Goal: Information Seeking & Learning: Learn about a topic

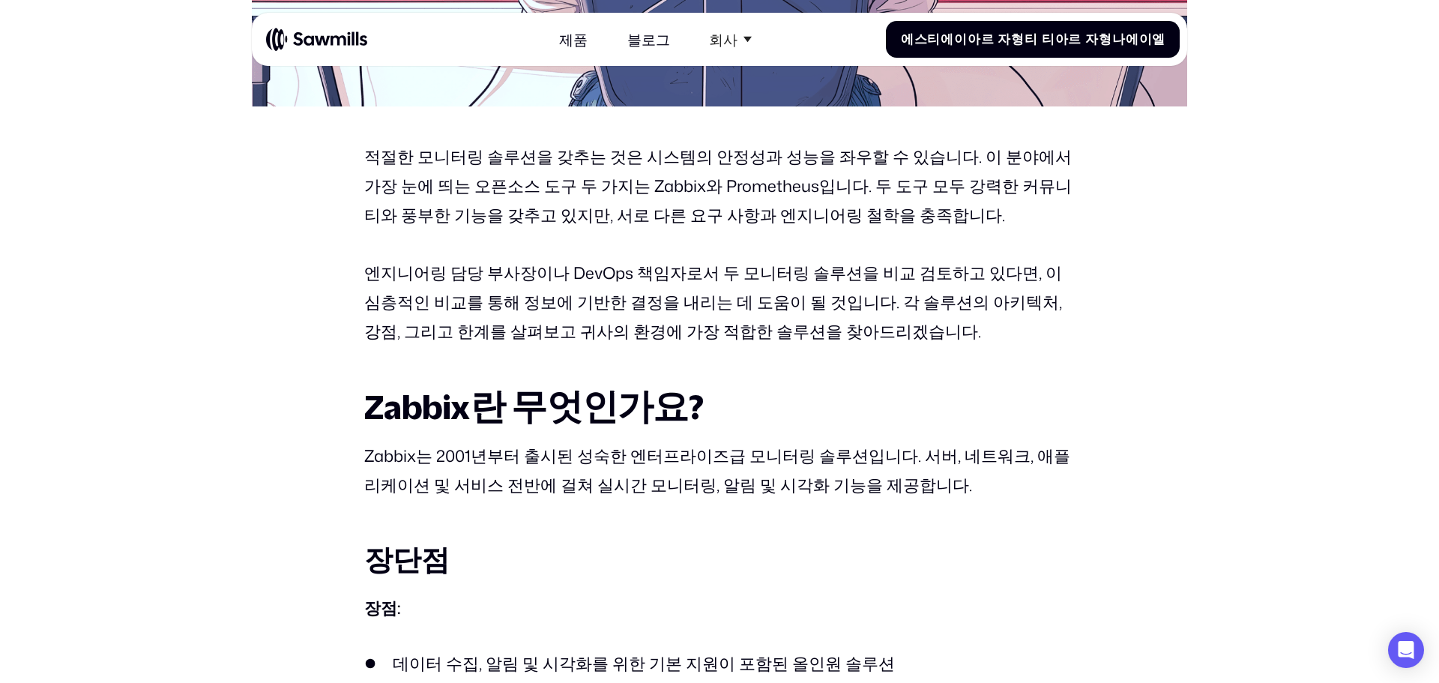
scroll to position [824, 0]
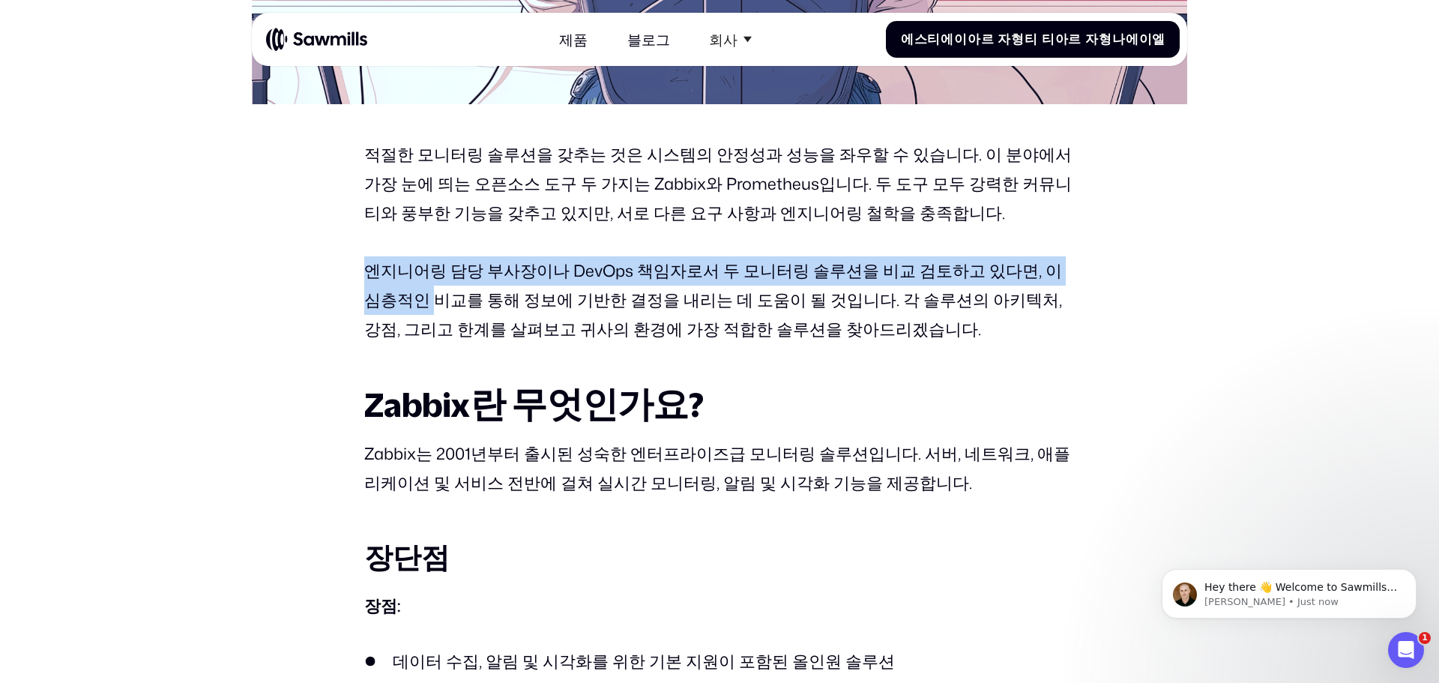
scroll to position [0, 0]
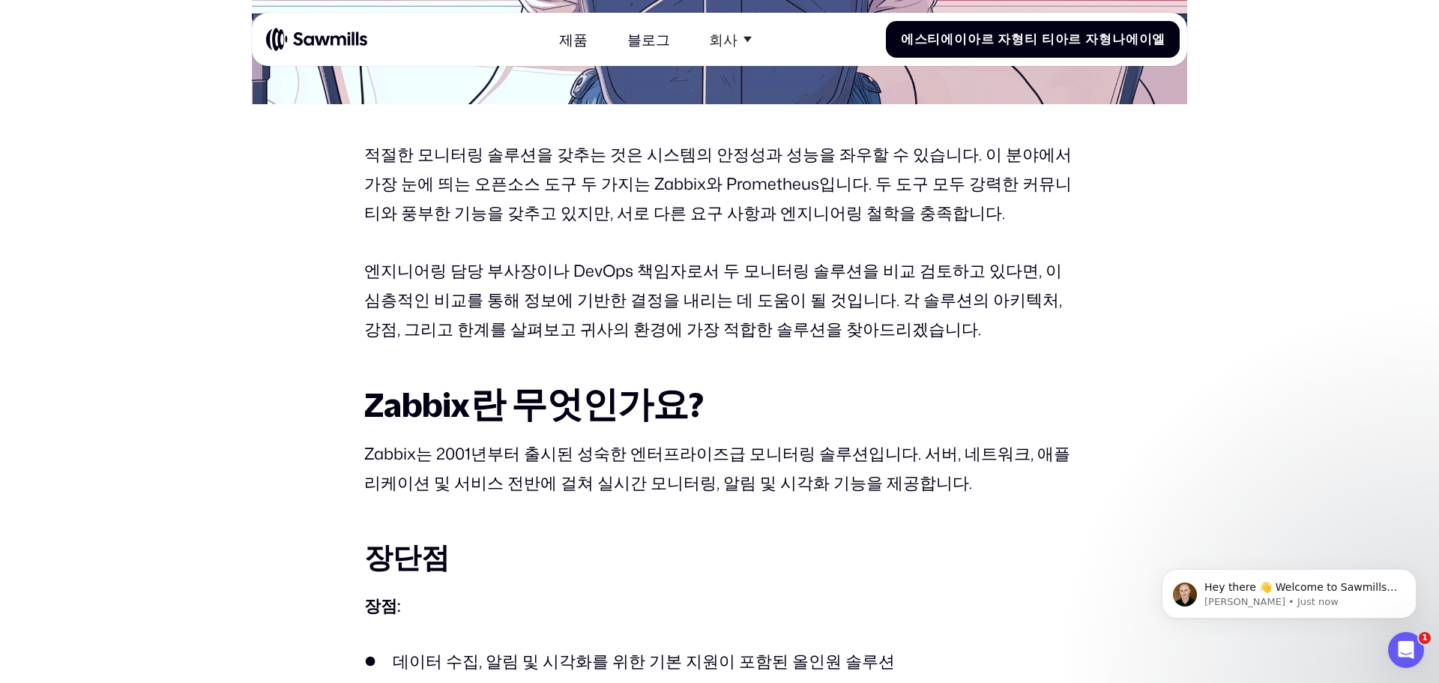
click at [520, 303] on font "엔지니어링 담당 부사장이나 DevOps 책임자로서 두 모니터링 솔루션을 비교 검토하고 있다면, 이 심층적인 비교를 통해 정보에 기반한 결정을 …" at bounding box center [713, 300] width 698 height 82
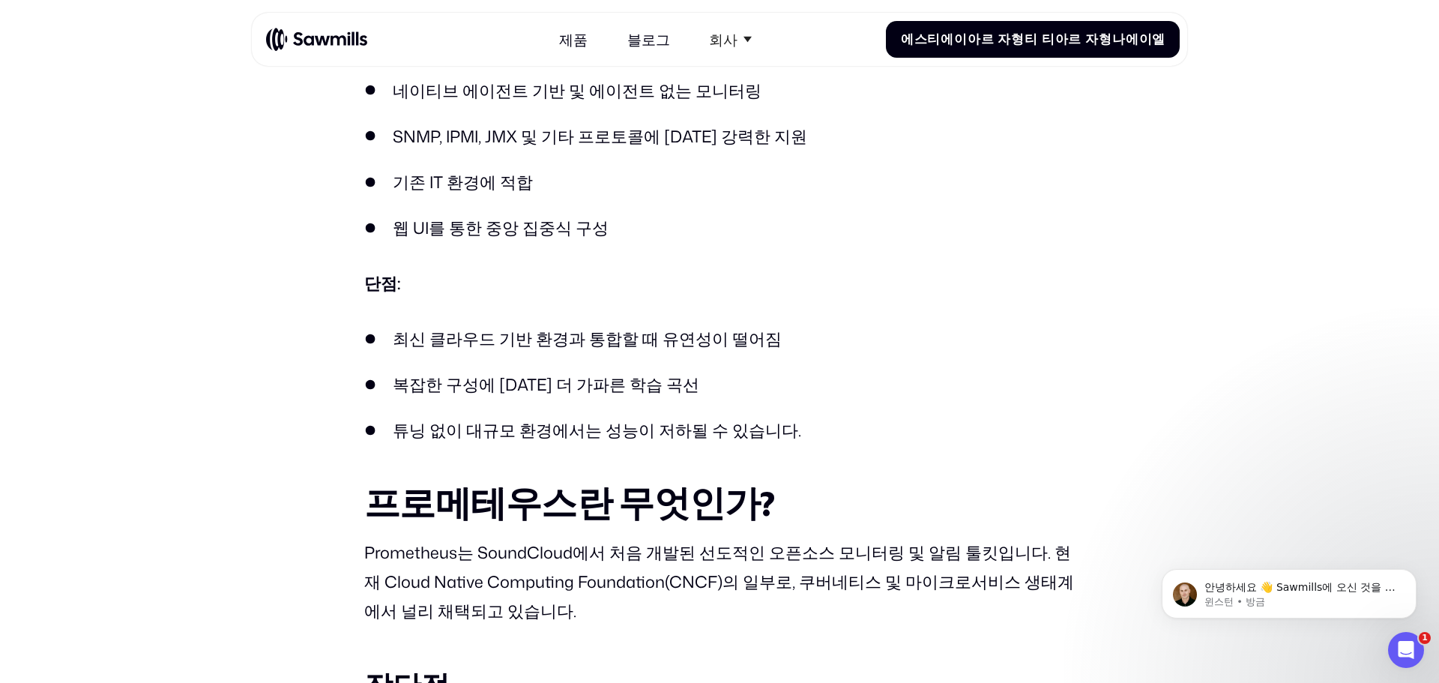
scroll to position [1442, 0]
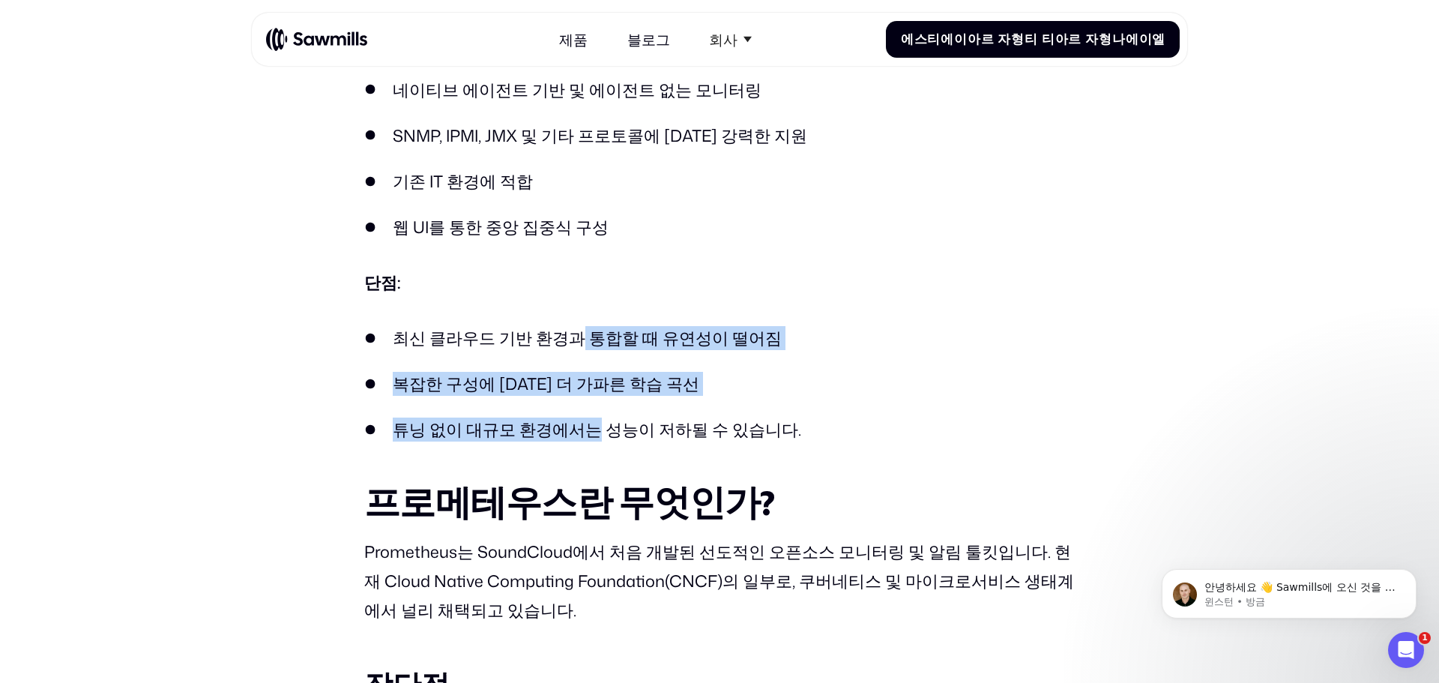
drag, startPoint x: 567, startPoint y: 358, endPoint x: 576, endPoint y: 407, distance: 50.3
click at [576, 407] on ul "최신 클라우드 기반 환경과 통합할 때 유연성이 떨어짐 복잡한 구성에 [DATE] 더 가파른 학습 곡선 튜닝 없이 대규모 환경에서는 성능이 저하…" at bounding box center [719, 384] width 711 height 116
click at [579, 409] on ul "최신 클라우드 기반 환경과 통합할 때 유연성이 떨어짐 복잡한 구성에 [DATE] 더 가파른 학습 곡선 튜닝 없이 대규모 환경에서는 성능이 저하…" at bounding box center [719, 384] width 711 height 116
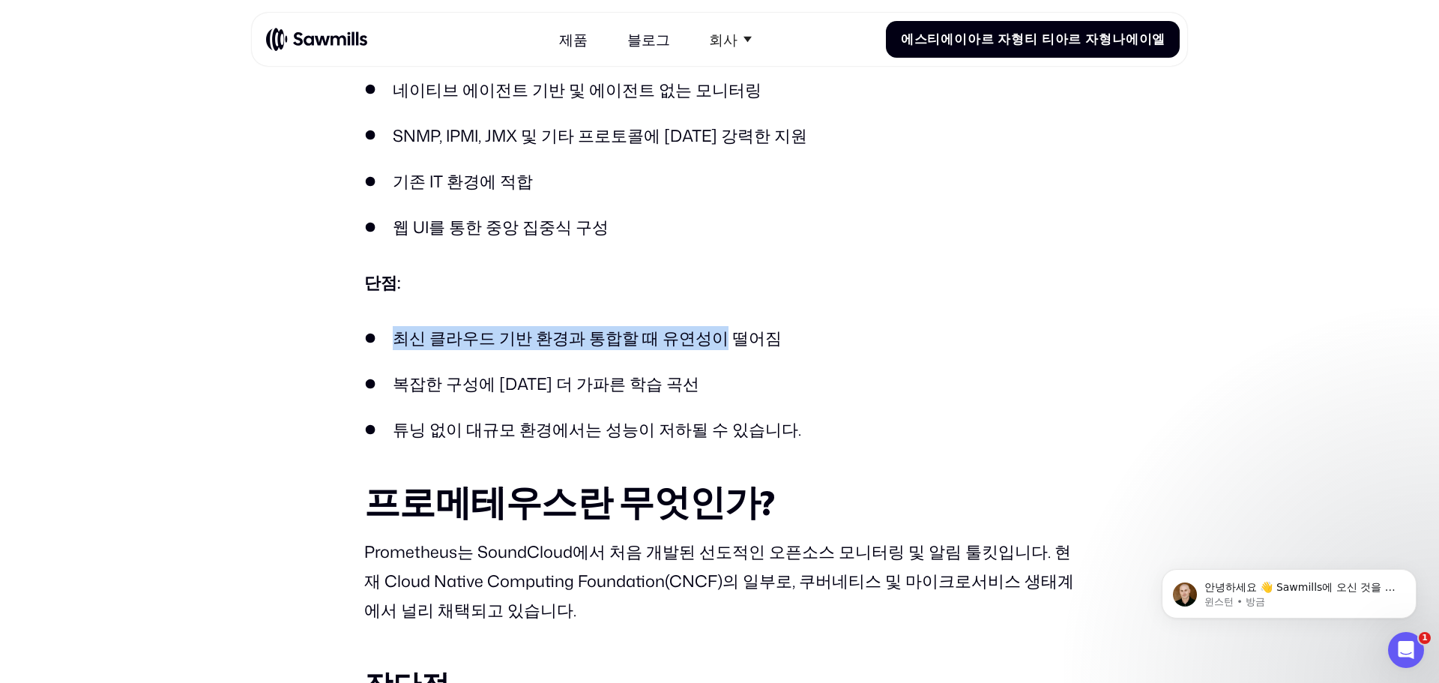
drag, startPoint x: 393, startPoint y: 335, endPoint x: 709, endPoint y: 336, distance: 315.5
click at [703, 334] on font "최신 클라우드 기반 환경과 통합할 때 유연성이 떨어짐" at bounding box center [587, 337] width 389 height 23
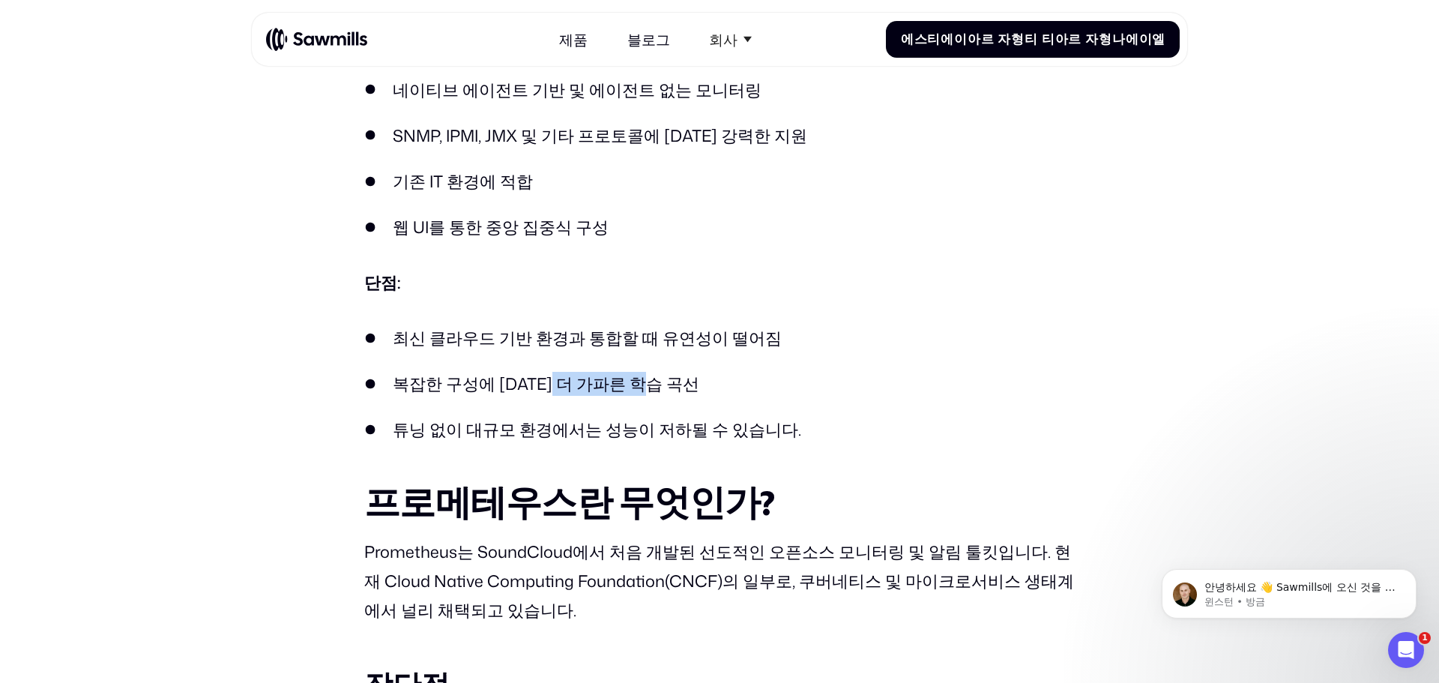
drag, startPoint x: 727, startPoint y: 368, endPoint x: 558, endPoint y: 399, distance: 171.6
click at [558, 399] on ul "최신 클라우드 기반 환경과 통합할 때 유연성이 떨어짐 복잡한 구성에 [DATE] 더 가파른 학습 곡선 튜닝 없이 대규모 환경에서는 성능이 저하…" at bounding box center [719, 384] width 711 height 116
click at [558, 400] on ul "최신 클라우드 기반 환경과 통합할 때 유연성이 떨어짐 복잡한 구성에 [DATE] 더 가파른 학습 곡선 튜닝 없이 대규모 환경에서는 성능이 저하…" at bounding box center [719, 384] width 711 height 116
drag, startPoint x: 411, startPoint y: 426, endPoint x: 555, endPoint y: 426, distance: 144.7
click at [555, 426] on font "튜닝 없이 대규모 환경에서는 성능이 저하될 수 있습니다." at bounding box center [597, 428] width 408 height 23
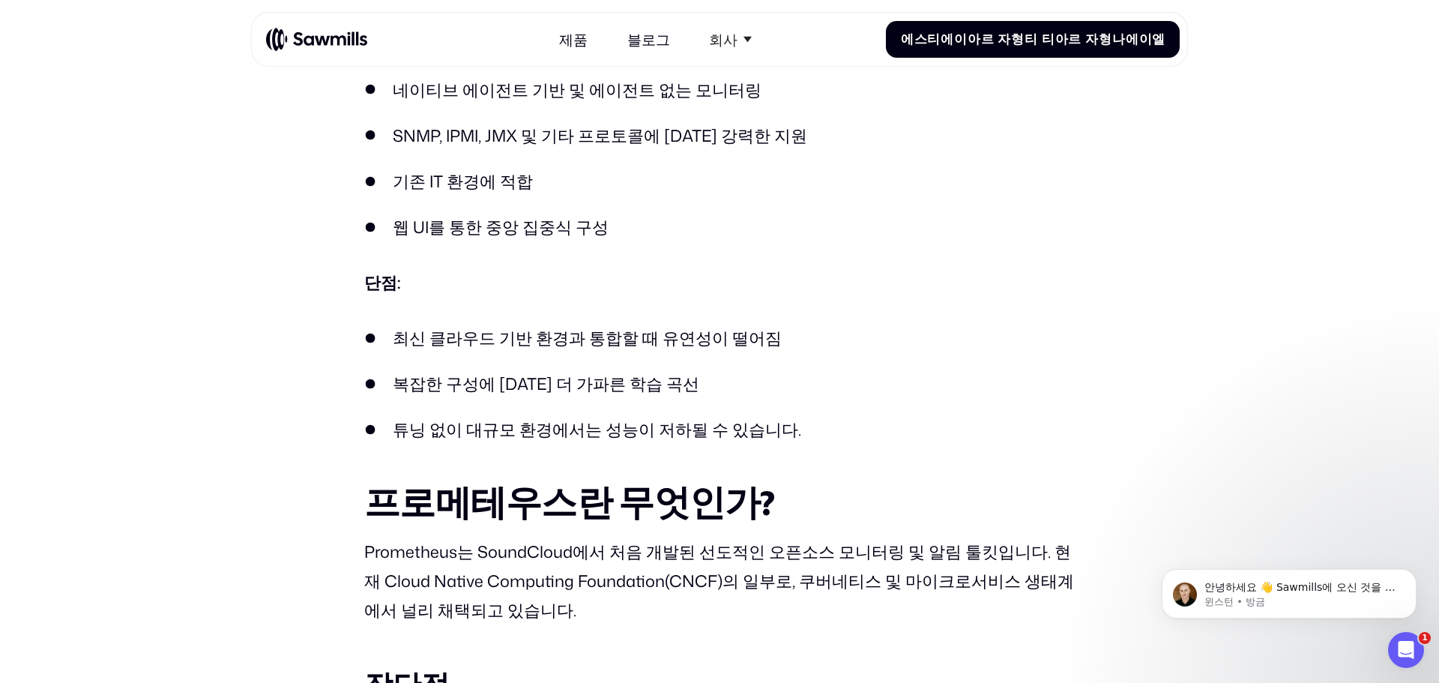
click at [663, 432] on font "튜닝 없이 대규모 환경에서는 성능이 저하될 수 있습니다." at bounding box center [597, 428] width 408 height 23
drag, startPoint x: 762, startPoint y: 424, endPoint x: 485, endPoint y: 439, distance: 277.7
click at [487, 439] on font "튜닝 없이 대규모 환경에서는 성능이 저하될 수 있습니다." at bounding box center [597, 428] width 408 height 23
click at [486, 440] on font "튜닝 없이 대규모 환경에서는 성능이 저하될 수 있습니다." at bounding box center [597, 428] width 408 height 23
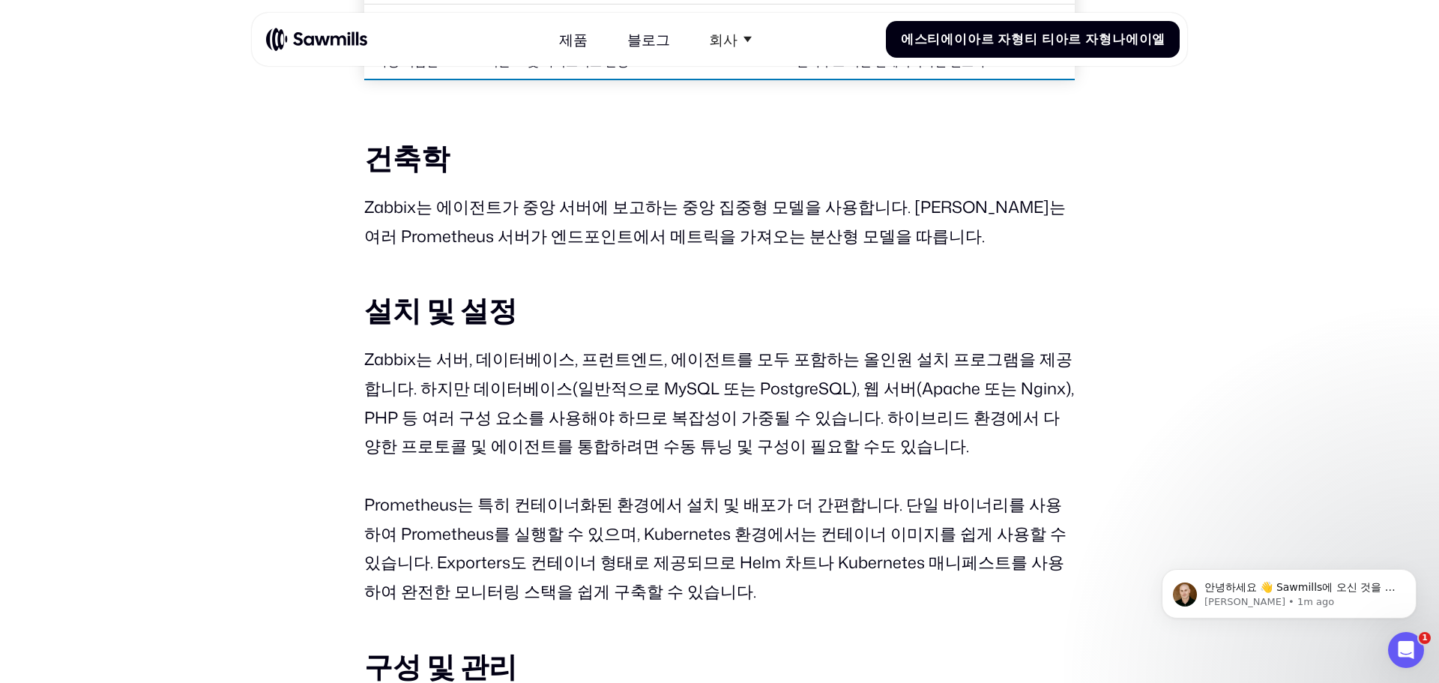
scroll to position [3035, 0]
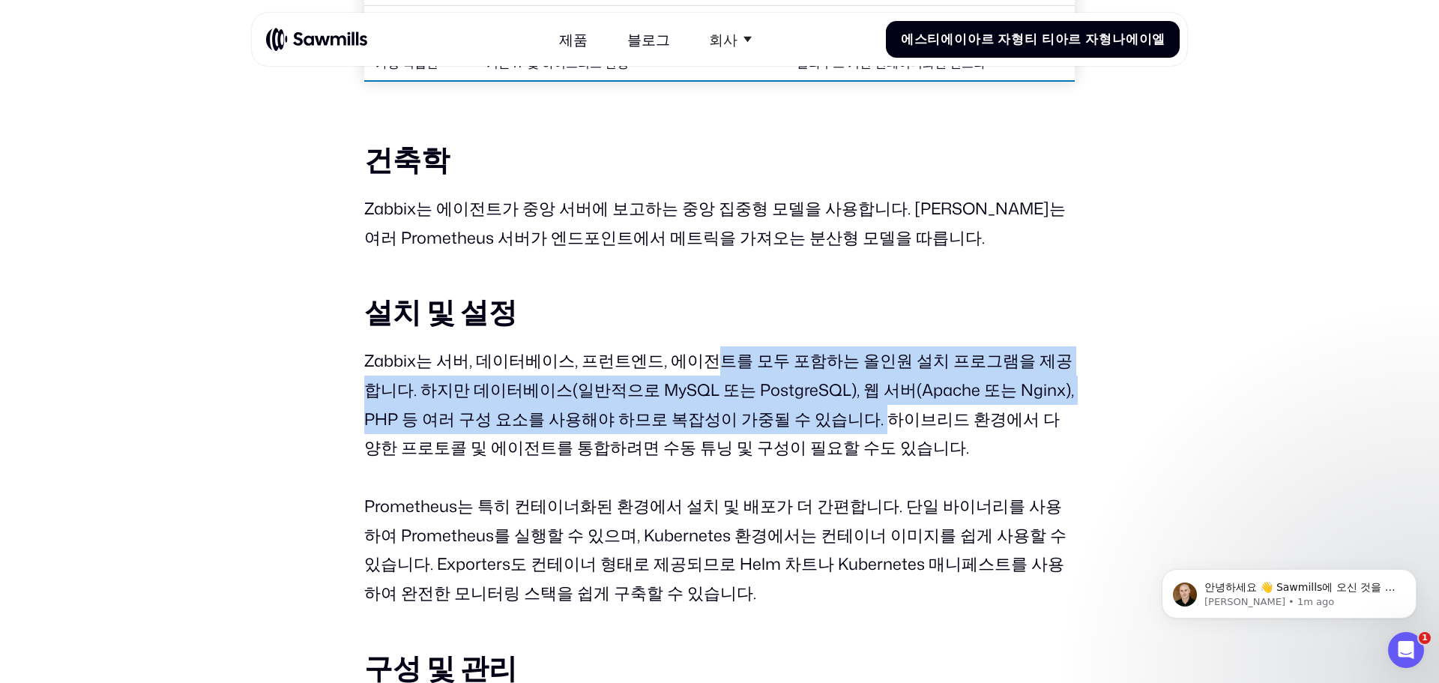
drag, startPoint x: 700, startPoint y: 355, endPoint x: 776, endPoint y: 408, distance: 93.0
click at [776, 408] on font "Zabbix는 서버, 데이터베이스, 프런트엔드, 에이전트를 모두 포함하는 올인원 설치 프로그램을 제공합니다. 하지만 데이터베이스(일반적으로 M…" at bounding box center [719, 404] width 710 height 111
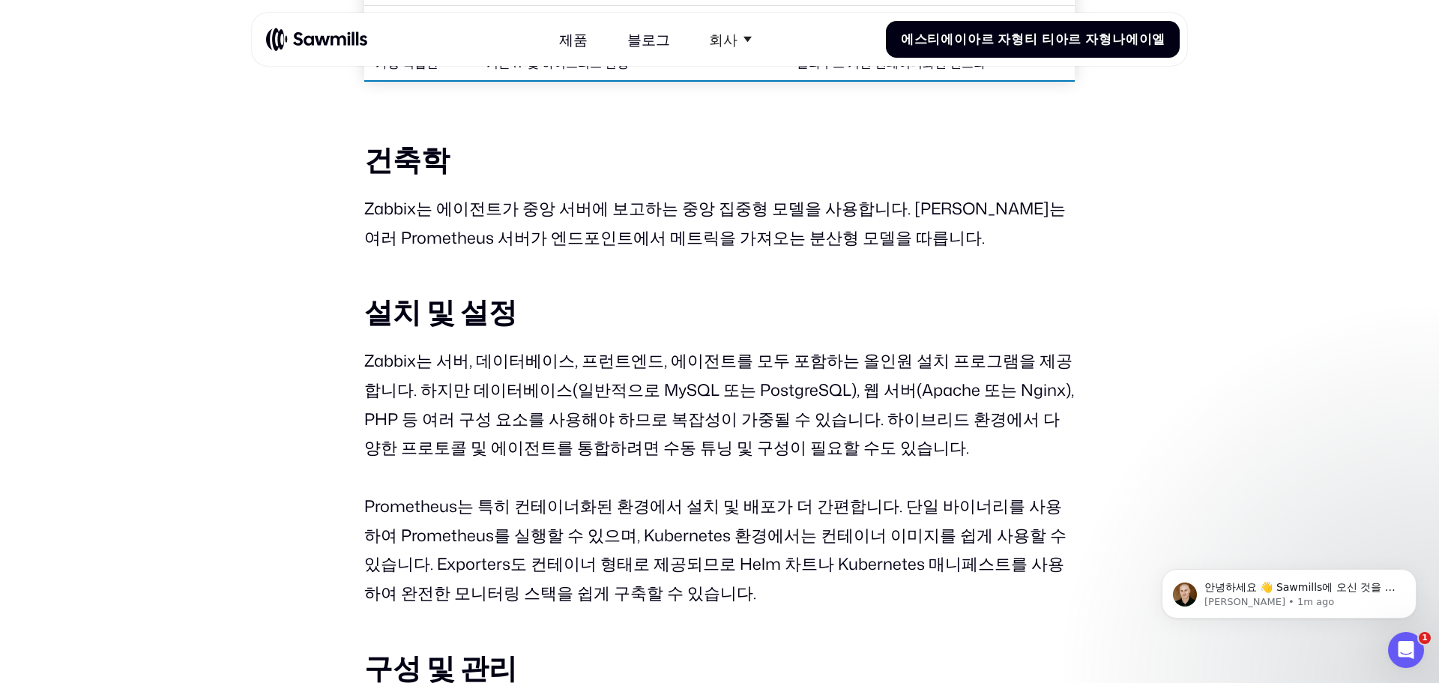
click at [791, 438] on p "Zabbix는 서버, 데이터베이스, 프런트엔드, 에이전트를 모두 포함하는 올인원 설치 프로그램을 제공합니다. 하지만 데이터베이스(일반적으로 M…" at bounding box center [719, 404] width 711 height 116
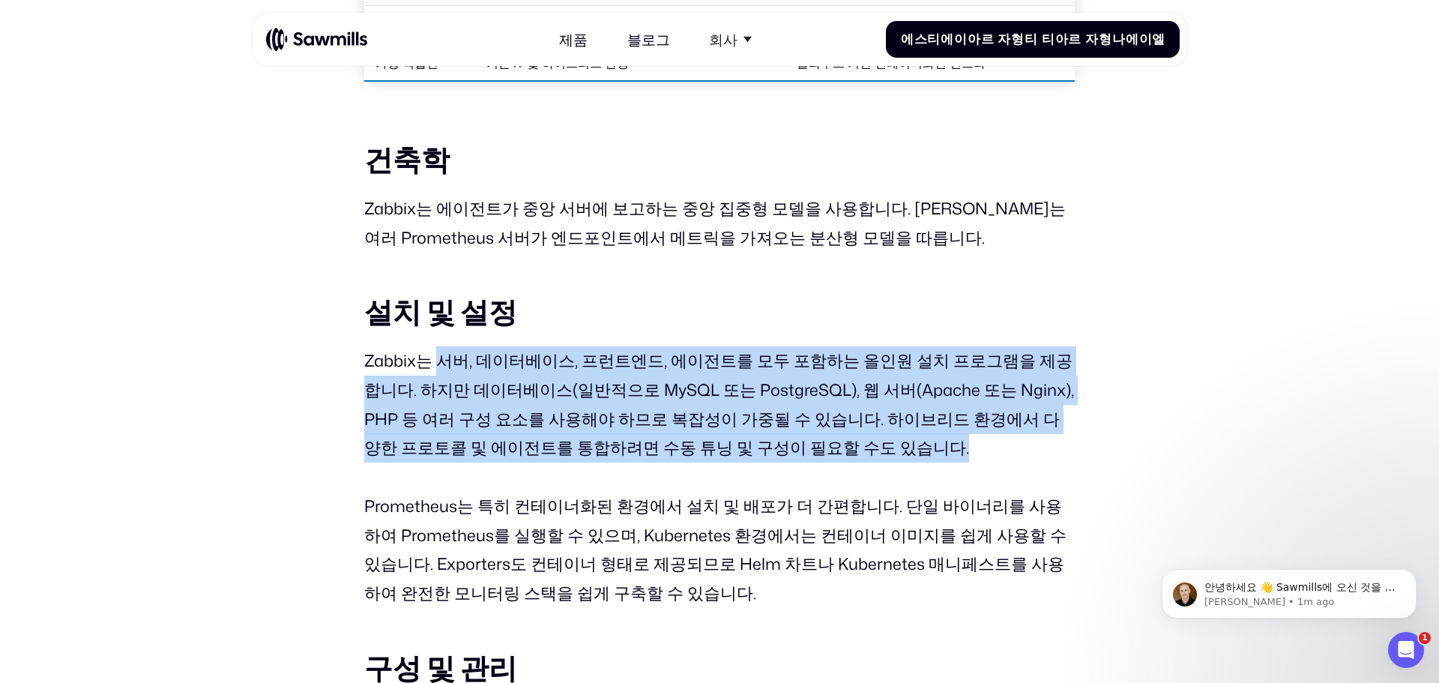
drag, startPoint x: 791, startPoint y: 438, endPoint x: 441, endPoint y: 363, distance: 358.0
click at [441, 363] on p "Zabbix는 서버, 데이터베이스, 프런트엔드, 에이전트를 모두 포함하는 올인원 설치 프로그램을 제공합니다. 하지만 데이터베이스(일반적으로 M…" at bounding box center [719, 404] width 711 height 116
click at [546, 447] on font "Zabbix는 서버, 데이터베이스, 프런트엔드, 에이전트를 모두 포함하는 올인원 설치 프로그램을 제공합니다. 하지만 데이터베이스(일반적으로 M…" at bounding box center [719, 404] width 710 height 111
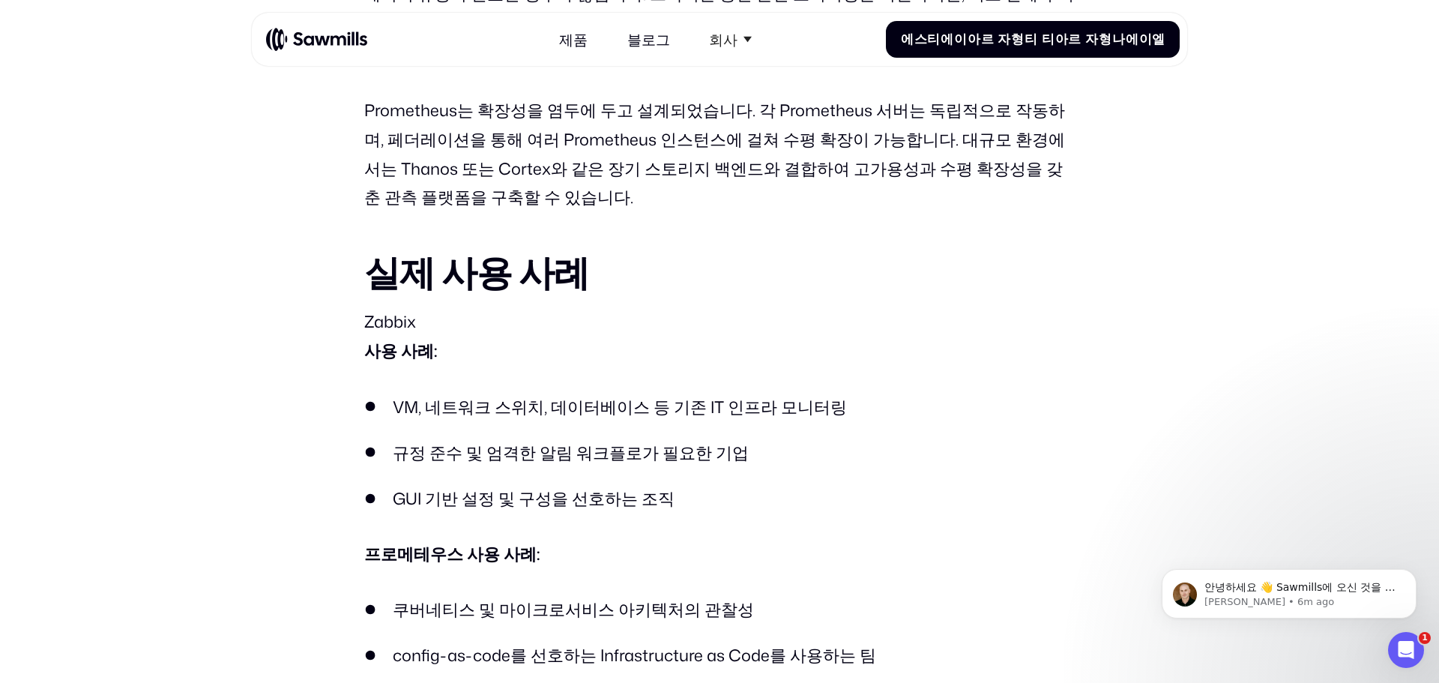
scroll to position [5123, 0]
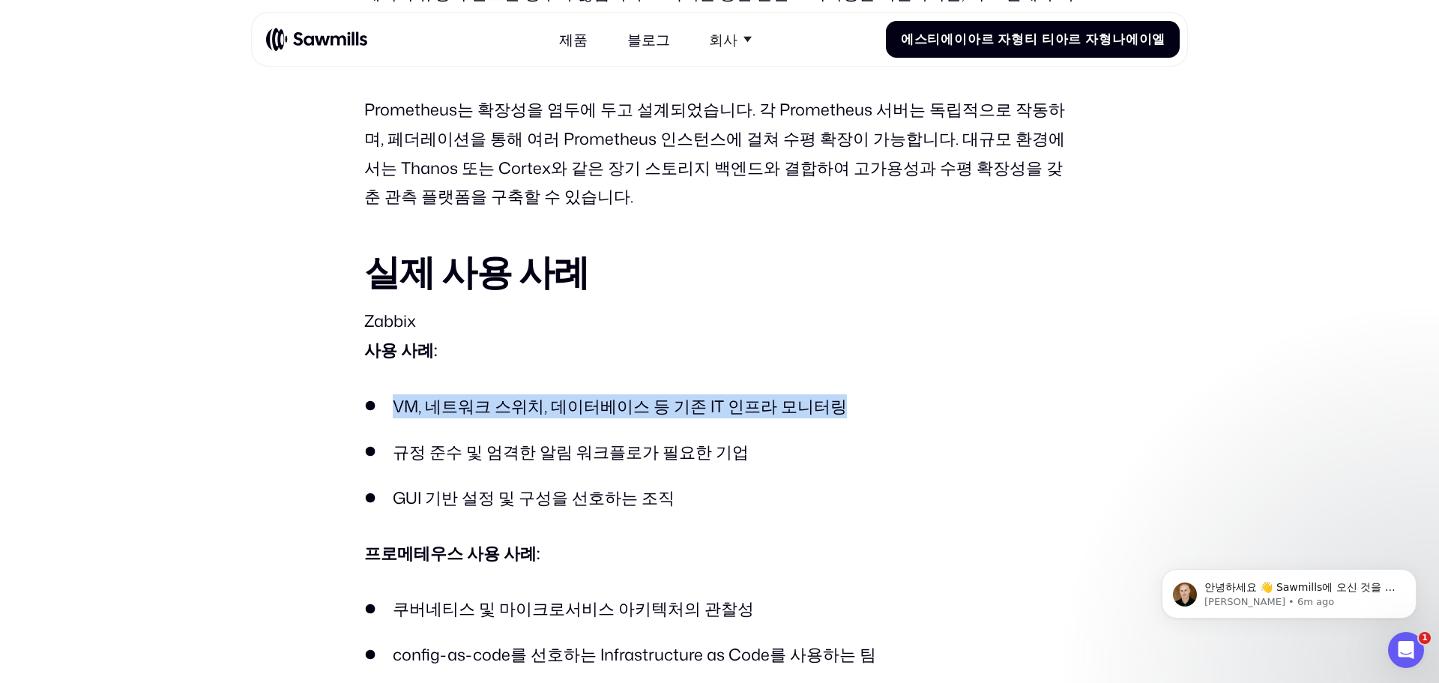
drag, startPoint x: 375, startPoint y: 357, endPoint x: 1015, endPoint y: 367, distance: 640.2
click at [1015, 394] on ul "VM, 네트워크 스위치, 데이터베이스 등 기존 IT 인프라 모니터링 규정 준수 및 엄격한 알림 워크플로가 필요한 기업 GUI 기반 설정 및 구…" at bounding box center [719, 452] width 711 height 116
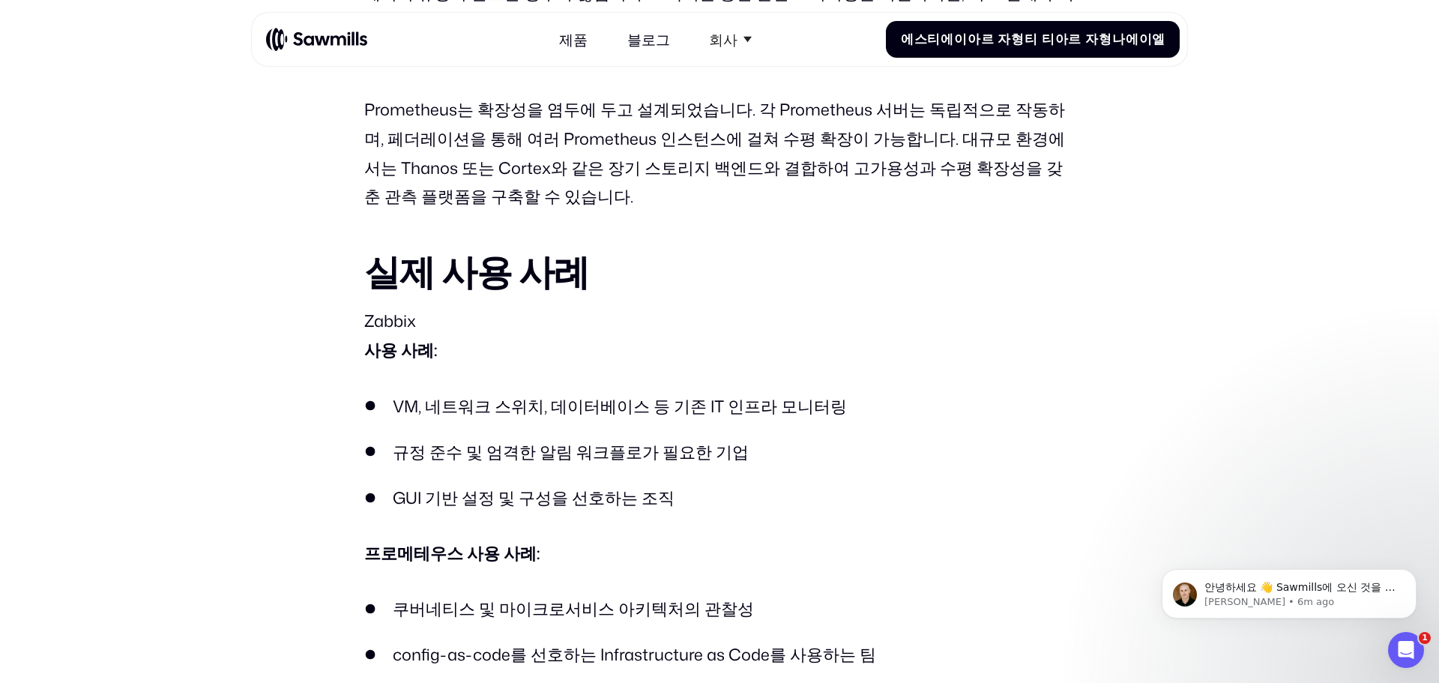
click at [1007, 440] on li "규정 준수 및 엄격한 알림 워크플로가 필요한 기업" at bounding box center [719, 452] width 711 height 24
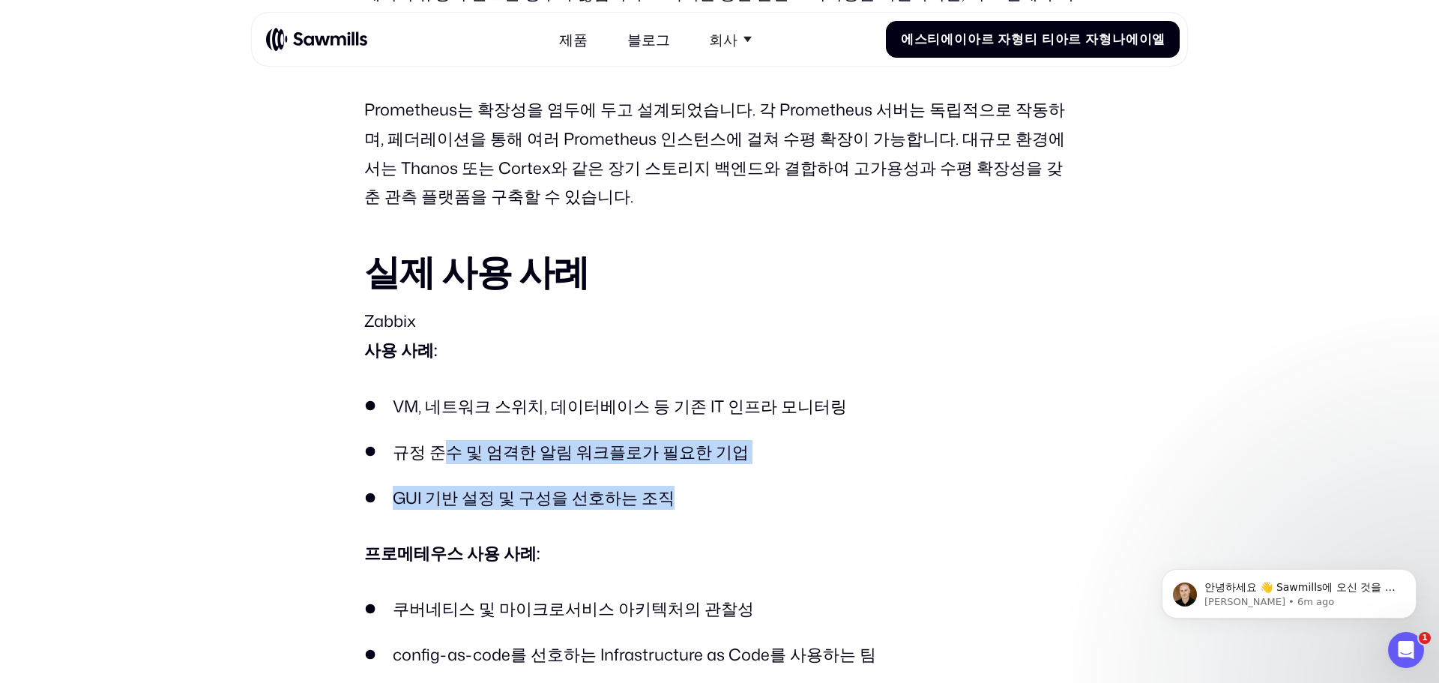
drag, startPoint x: 863, startPoint y: 415, endPoint x: 456, endPoint y: 391, distance: 407.7
click at [438, 394] on ul "VM, 네트워크 스위치, 데이터베이스 등 기존 IT 인프라 모니터링 규정 준수 및 엄격한 알림 워크플로가 필요한 기업 GUI 기반 설정 및 구…" at bounding box center [719, 452] width 711 height 116
click at [489, 406] on ul "VM, 네트워크 스위치, 데이터베이스 등 기존 IT 인프라 모니터링 규정 준수 및 엄격한 알림 워크플로가 필요한 기업 GUI 기반 설정 및 구…" at bounding box center [719, 452] width 711 height 116
drag, startPoint x: 750, startPoint y: 457, endPoint x: 391, endPoint y: 372, distance: 368.3
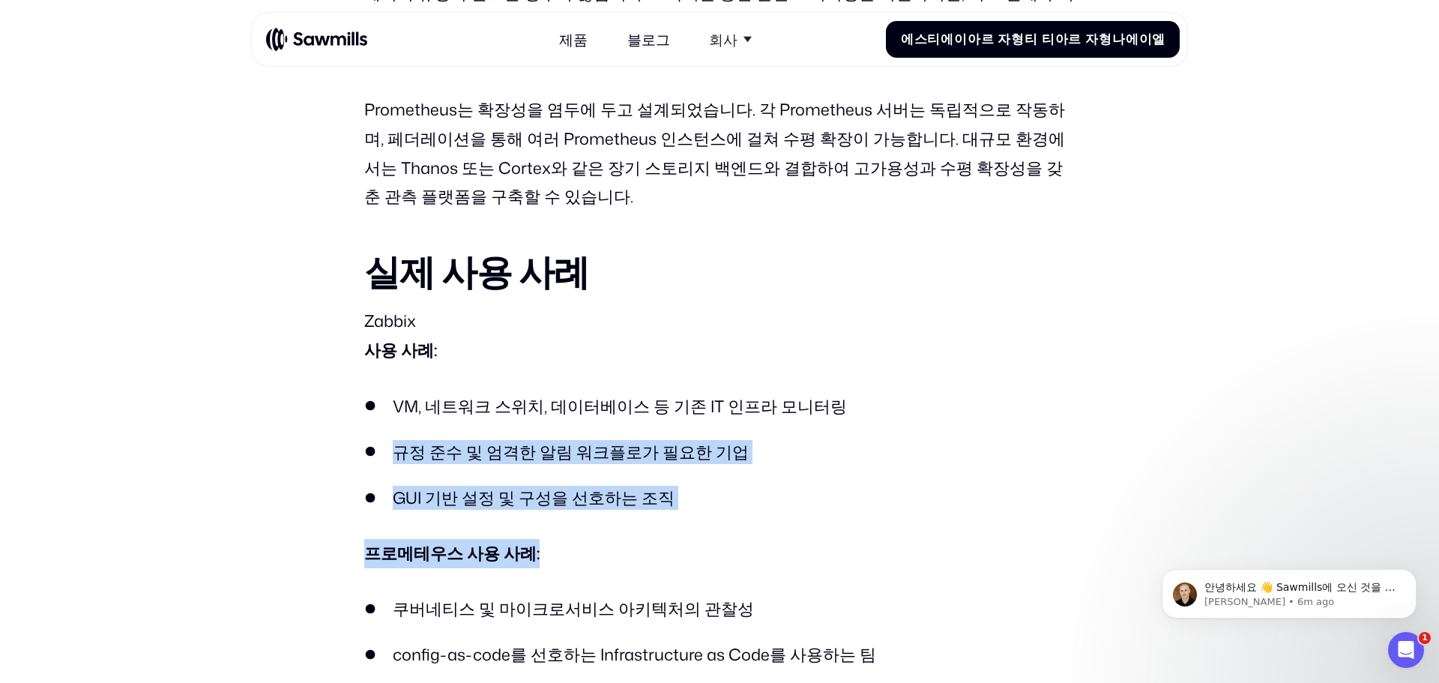
click at [426, 394] on ul "VM, 네트워크 스위치, 데이터베이스 등 기존 IT 인프라 모니터링 규정 준수 및 엄격한 알림 워크플로가 필요한 기업 GUI 기반 설정 및 구…" at bounding box center [719, 452] width 711 height 116
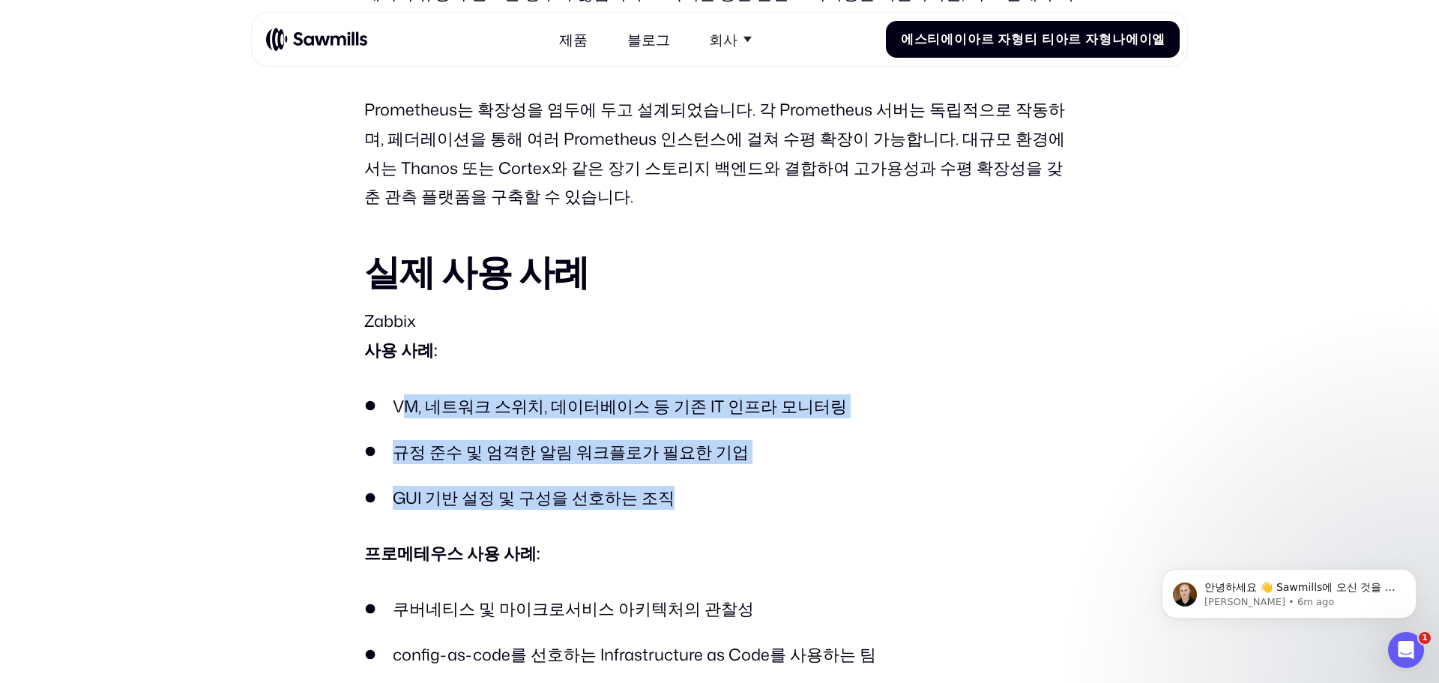
drag, startPoint x: 656, startPoint y: 441, endPoint x: 399, endPoint y: 359, distance: 269.7
click at [399, 394] on ul "VM, 네트워크 스위치, 데이터베이스 등 기존 IT 인프라 모니터링 규정 준수 및 엄격한 알림 워크플로가 필요한 기업 GUI 기반 설정 및 구…" at bounding box center [719, 452] width 711 height 116
click at [398, 394] on ul "VM, 네트워크 스위치, 데이터베이스 등 기존 IT 인프라 모니터링 규정 준수 및 엄격한 알림 워크플로가 필요한 기업 GUI 기반 설정 및 구…" at bounding box center [719, 452] width 711 height 116
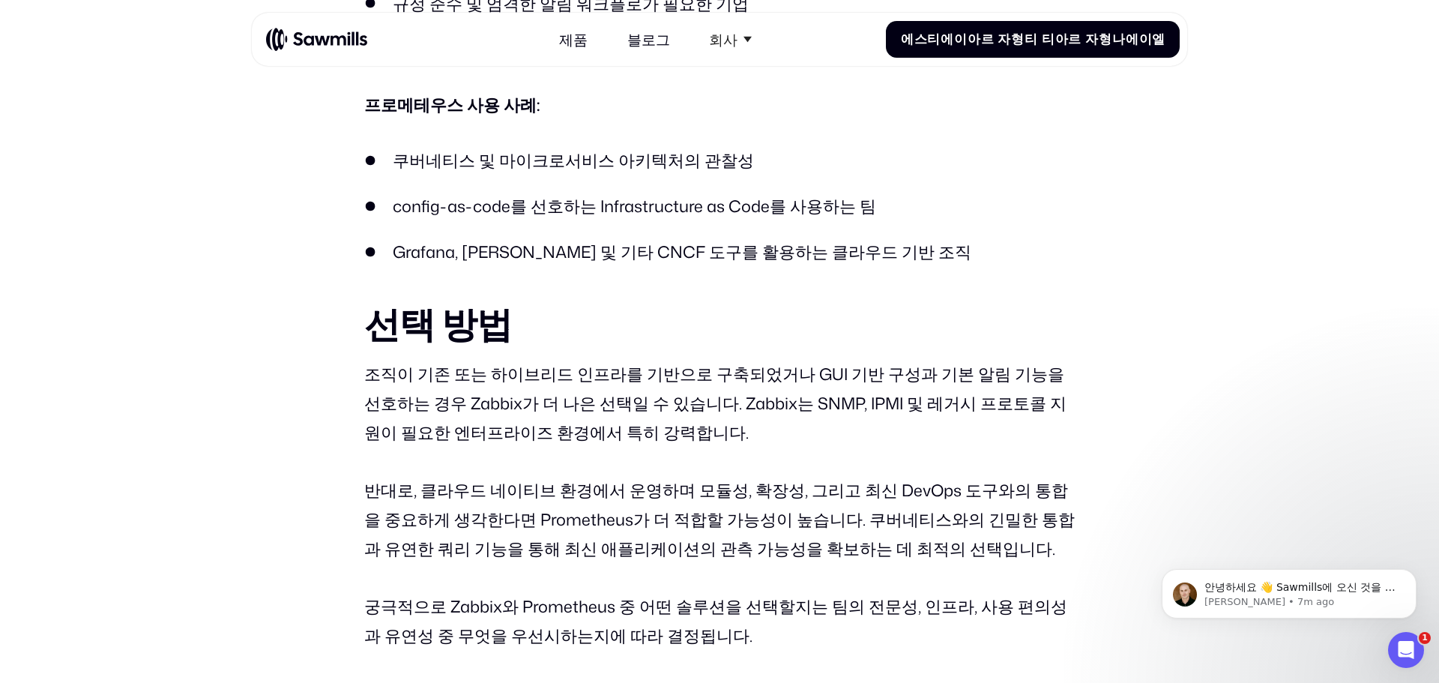
scroll to position [5573, 0]
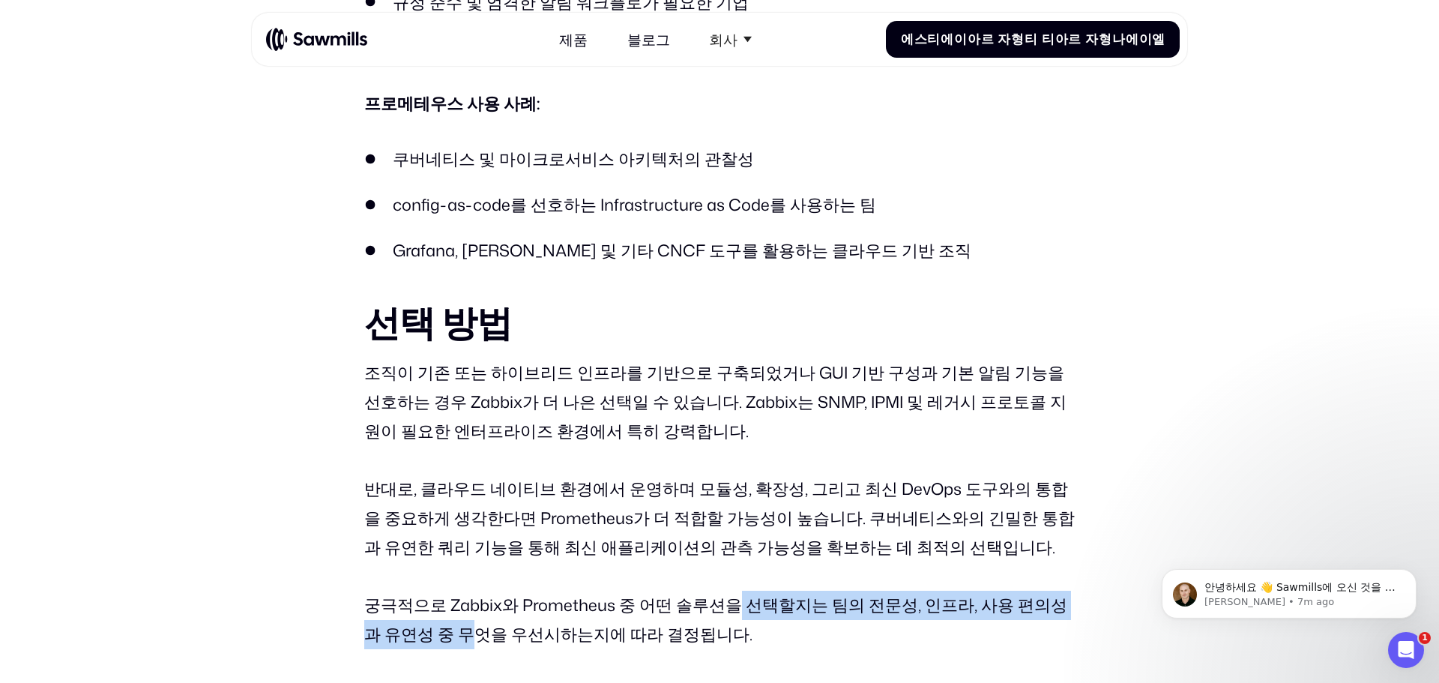
drag, startPoint x: 414, startPoint y: 564, endPoint x: 782, endPoint y: 585, distance: 367.9
click at [726, 591] on p "궁극적으로 Zabbix와 Prometheus 중 어떤 솔루션을 선택할지는 팀의 전문성, 인프라, 사용 편의성과 유연성 중 무엇을 우선시하는지에…" at bounding box center [719, 620] width 711 height 58
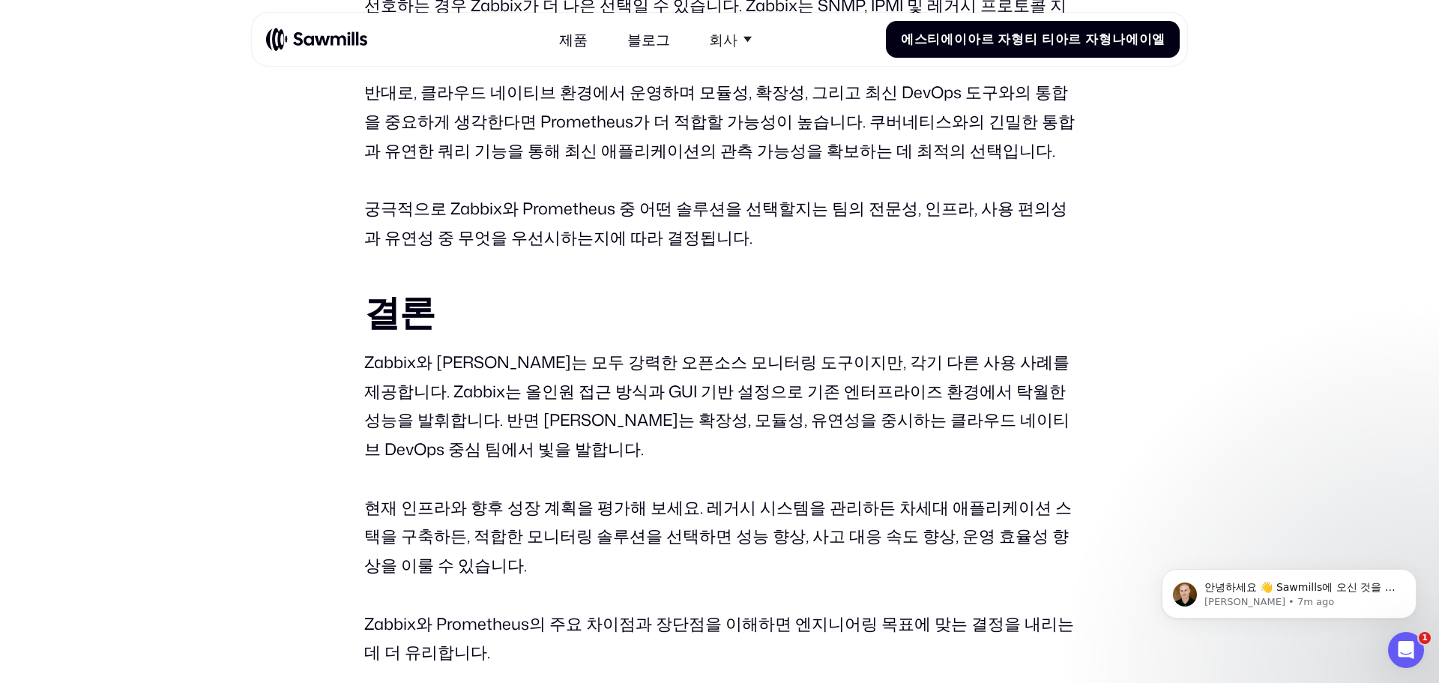
scroll to position [5971, 0]
